Goal: Download file/media

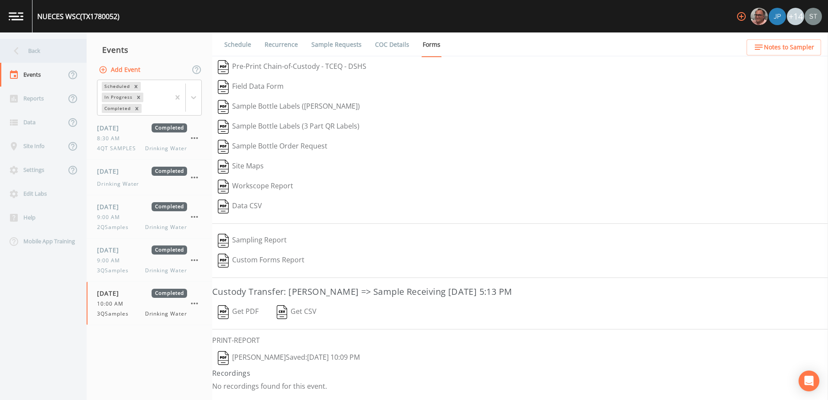
click at [19, 52] on icon at bounding box center [16, 50] width 15 height 15
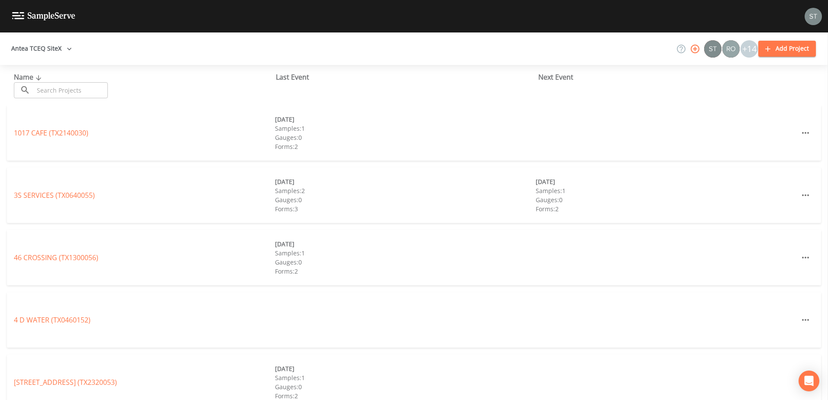
click at [46, 52] on button "Antea TCEQ SiteX" at bounding box center [42, 49] width 68 height 16
click at [456, 400] on link "Antea TCEQ SiteX" at bounding box center [484, 406] width 56 height 10
click at [62, 94] on input "text" at bounding box center [71, 90] width 74 height 16
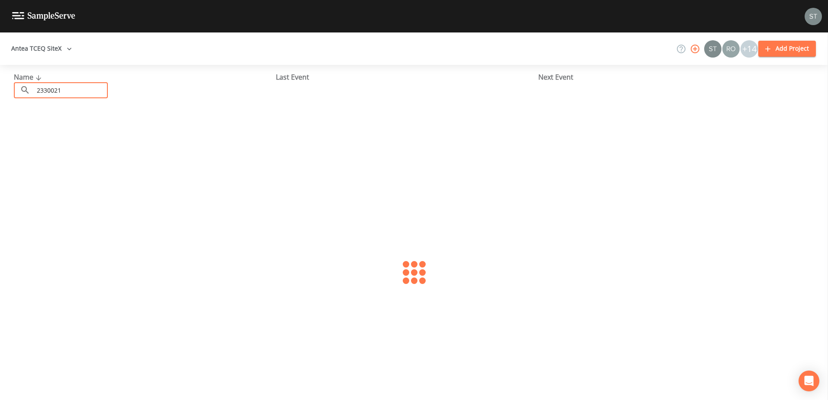
type input "2330021"
click at [49, 136] on link "DEVILS SHORES WSC (TX2330021)" at bounding box center [68, 133] width 108 height 10
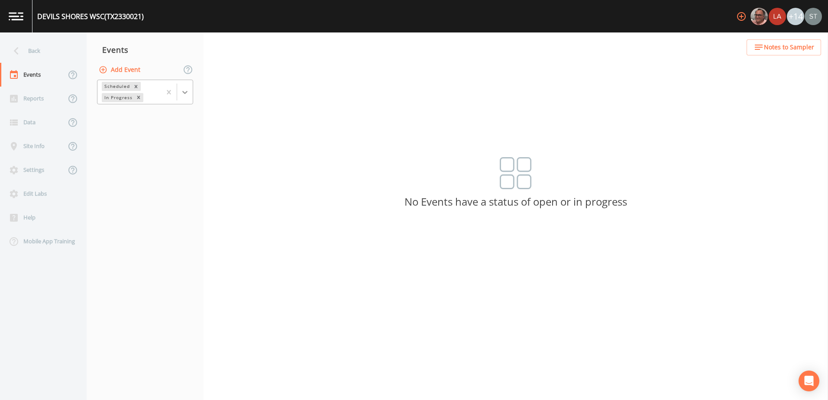
click at [182, 91] on icon at bounding box center [185, 92] width 9 height 9
click at [155, 120] on div "Completed" at bounding box center [145, 117] width 96 height 15
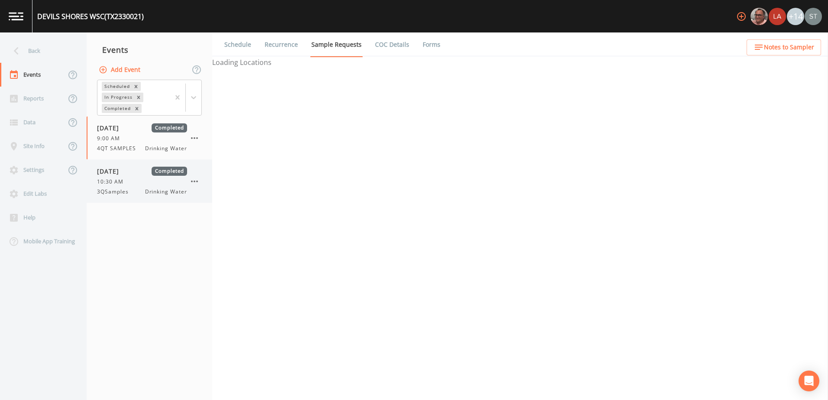
click at [137, 187] on div "[DATE] Completed 10:30 AM 3QSamples Drinking Water" at bounding box center [142, 181] width 90 height 29
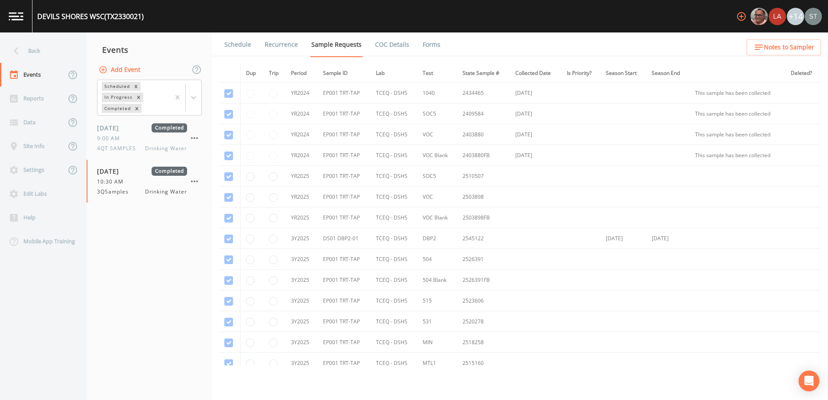
click at [430, 44] on link "Forms" at bounding box center [431, 44] width 20 height 24
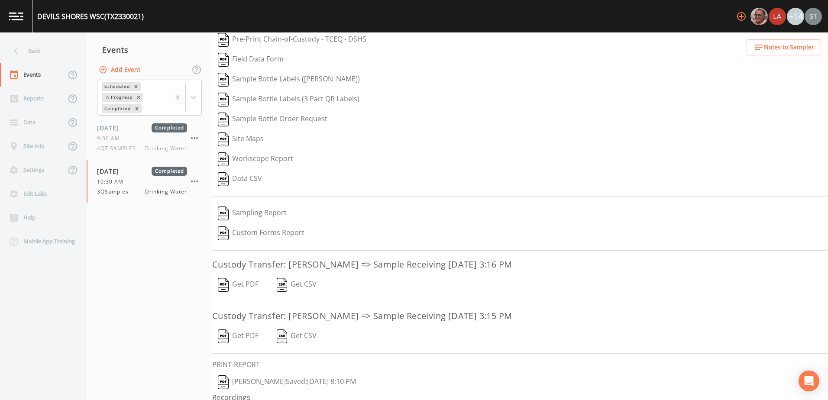
scroll to position [49, 0]
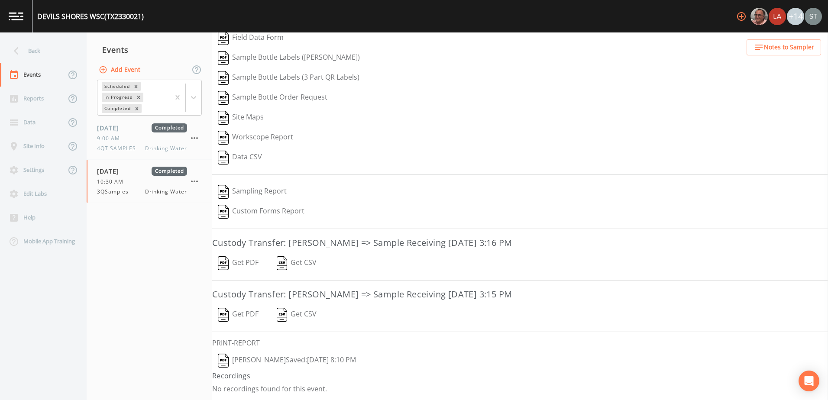
click at [254, 259] on button "Get PDF" at bounding box center [238, 263] width 52 height 20
click at [244, 314] on button "Get PDF" at bounding box center [238, 315] width 52 height 20
click at [349, 359] on button "[PERSON_NAME]  Saved: [DATE] 8:10 PM" at bounding box center [286, 361] width 149 height 20
